Goal: Information Seeking & Learning: Learn about a topic

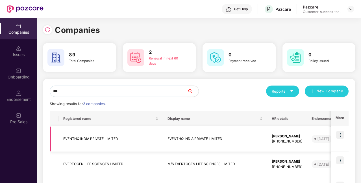
type input "***"
click at [172, 144] on td "EVENTHQ INDIA PRIVATE LIMITED" at bounding box center [215, 138] width 104 height 25
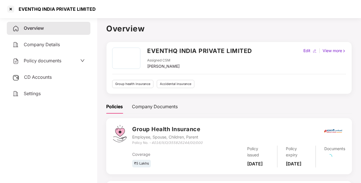
click at [52, 62] on span "Policy documents" at bounding box center [43, 61] width 38 height 6
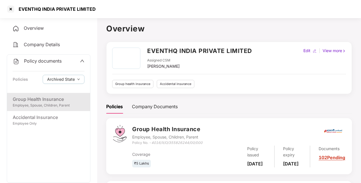
click at [41, 98] on div "Group Health Insurance" at bounding box center [49, 99] width 72 height 7
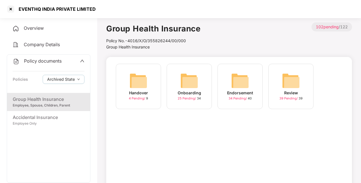
click at [191, 82] on img at bounding box center [189, 81] width 18 height 18
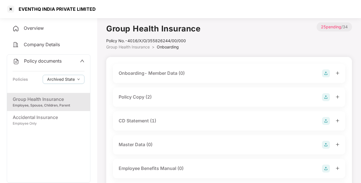
click at [146, 95] on div "Policy Copy (2)" at bounding box center [135, 96] width 33 height 7
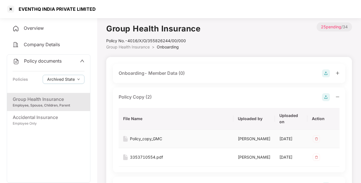
click at [146, 139] on div "Policy_copy_GMC" at bounding box center [146, 138] width 32 height 6
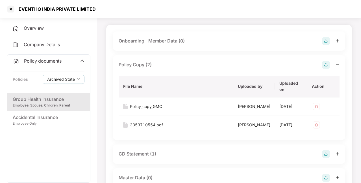
scroll to position [34, 0]
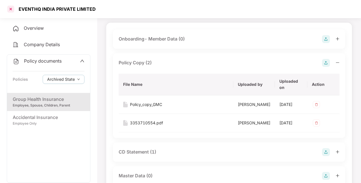
click at [13, 10] on div at bounding box center [10, 9] width 9 height 9
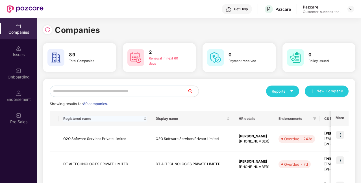
scroll to position [0, 0]
click at [176, 91] on input "text" at bounding box center [119, 90] width 138 height 11
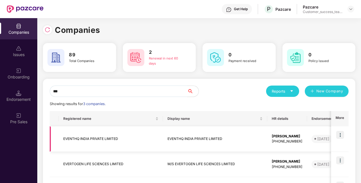
type input "***"
click at [343, 134] on img at bounding box center [340, 135] width 8 height 8
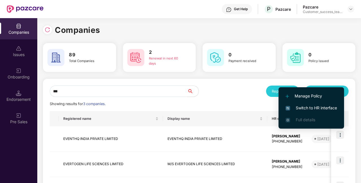
click at [320, 108] on span "Switch to HR interface" at bounding box center [311, 108] width 51 height 6
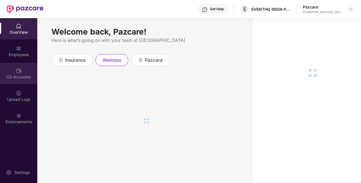
click at [19, 73] on img at bounding box center [19, 71] width 6 height 6
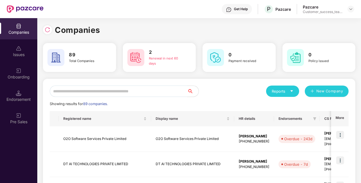
click at [156, 91] on input "text" at bounding box center [119, 90] width 138 height 11
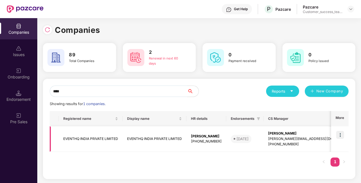
type input "****"
click at [105, 139] on td "EVENTHQ INDIA PRIVATE LIMITED" at bounding box center [91, 138] width 64 height 25
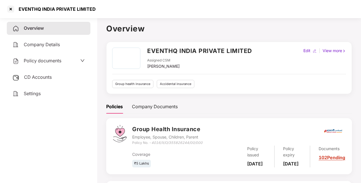
click at [54, 62] on span "Policy documents" at bounding box center [43, 61] width 38 height 6
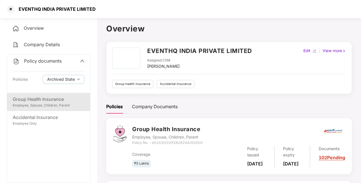
click at [52, 108] on div "Group Health Insurance Employee, Spouse, Children, Parent" at bounding box center [48, 102] width 83 height 18
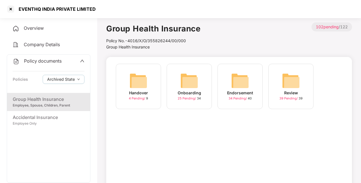
click at [242, 96] on div "Endorsement" at bounding box center [240, 93] width 26 height 6
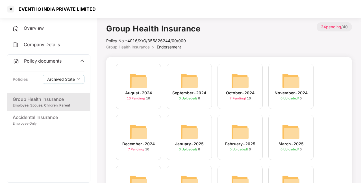
scroll to position [98, 0]
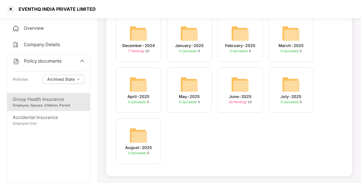
click at [244, 85] on img at bounding box center [240, 84] width 18 height 18
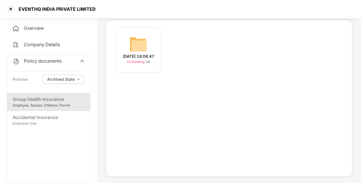
scroll to position [36, 0]
click at [134, 55] on div "[DATE] 18:06:47" at bounding box center [138, 56] width 31 height 6
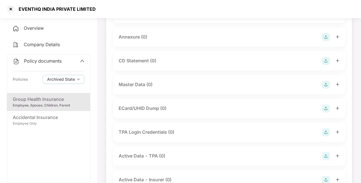
scroll to position [0, 0]
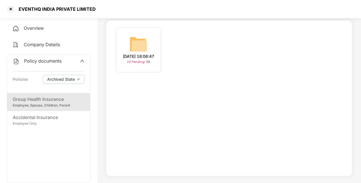
scroll to position [98, 0]
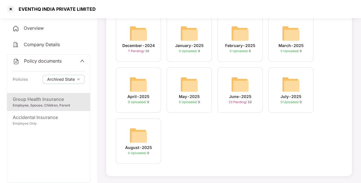
click at [140, 139] on img at bounding box center [138, 135] width 18 height 18
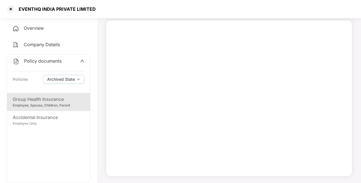
click at [56, 102] on div "Group Health Insurance" at bounding box center [49, 99] width 72 height 7
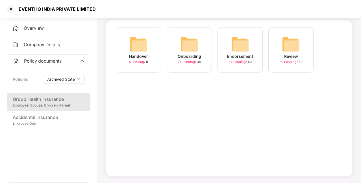
click at [248, 37] on img at bounding box center [240, 44] width 18 height 18
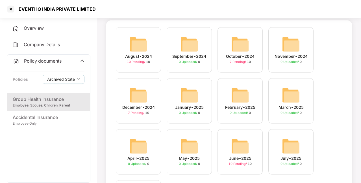
scroll to position [0, 0]
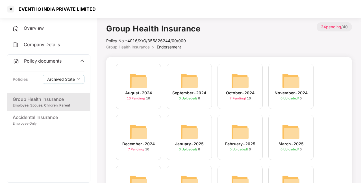
click at [243, 89] on img at bounding box center [240, 81] width 18 height 18
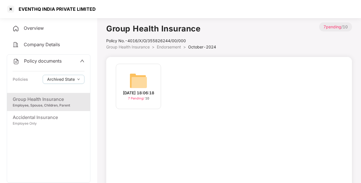
click at [143, 85] on img at bounding box center [138, 81] width 18 height 18
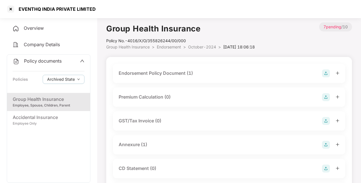
click at [193, 70] on div "Endorsement Policy Document (1)" at bounding box center [156, 73] width 74 height 7
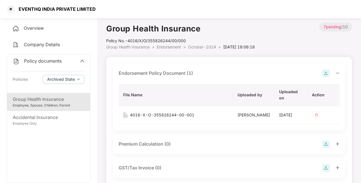
click at [193, 70] on div "Endorsement Policy Document (1)" at bounding box center [156, 73] width 74 height 7
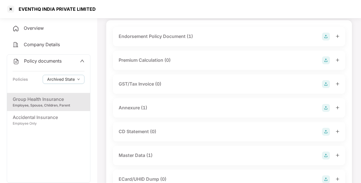
scroll to position [38, 0]
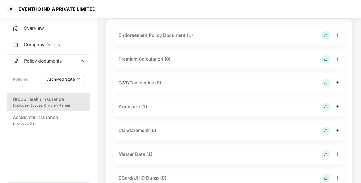
click at [202, 111] on div "Annexure (1)" at bounding box center [229, 106] width 232 height 19
click at [199, 110] on div "Annexure (1)" at bounding box center [229, 107] width 221 height 8
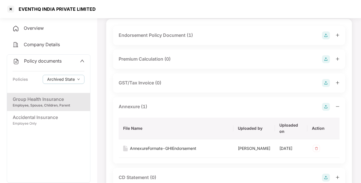
click at [199, 110] on div "Annexure (1)" at bounding box center [229, 107] width 221 height 8
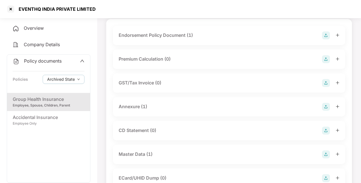
scroll to position [0, 0]
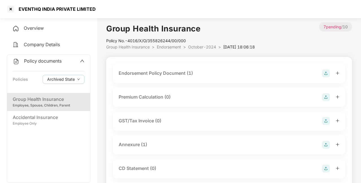
click at [199, 46] on span "October-2024" at bounding box center [202, 46] width 28 height 5
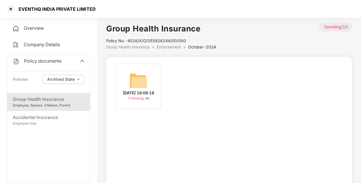
click at [158, 47] on span "Endorsement" at bounding box center [169, 46] width 24 height 5
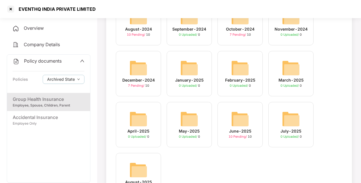
scroll to position [71, 0]
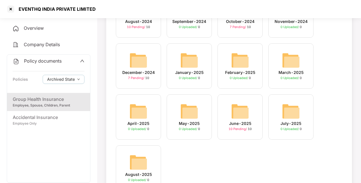
click at [140, 61] on img at bounding box center [138, 60] width 18 height 18
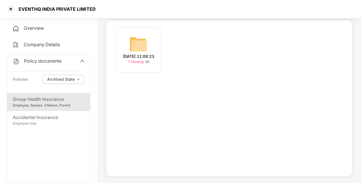
click at [143, 53] on div "[DATE] 11:06:23" at bounding box center [138, 56] width 31 height 6
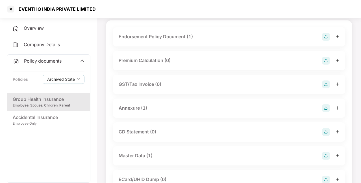
click at [209, 34] on div "Endorsement Policy Document (1)" at bounding box center [229, 37] width 221 height 8
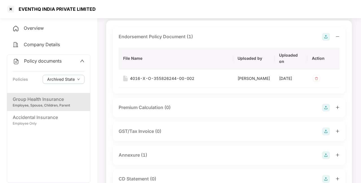
click at [209, 34] on div "Endorsement Policy Document (1)" at bounding box center [229, 37] width 221 height 8
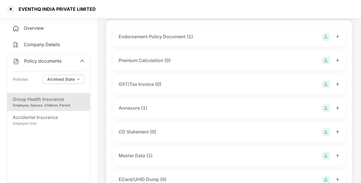
scroll to position [0, 0]
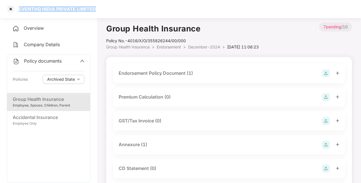
drag, startPoint x: 107, startPoint y: 8, endPoint x: 18, endPoint y: 8, distance: 89.1
click at [18, 8] on div "EVENTHQ INDIA PRIVATE LIMITED" at bounding box center [180, 9] width 361 height 18
copy div "EVENTHQ INDIA PRIVATE LIMITED"
click at [10, 10] on div at bounding box center [10, 9] width 9 height 9
